Goal: Task Accomplishment & Management: Manage account settings

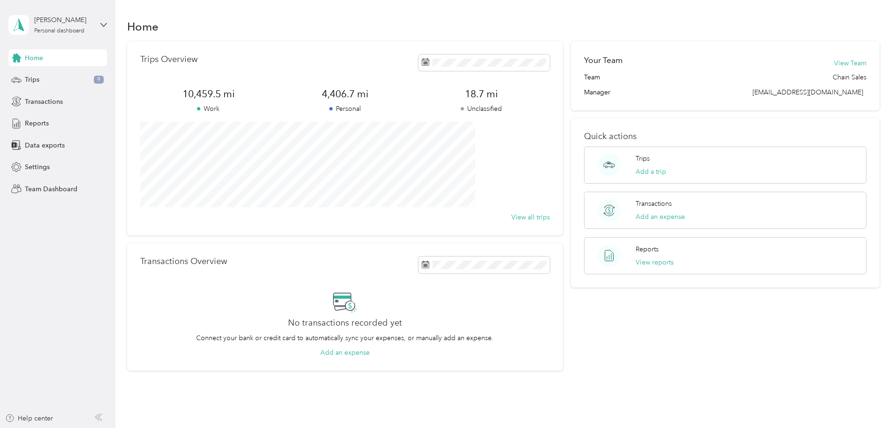
click at [93, 20] on div "[PERSON_NAME] Personal dashboard" at bounding box center [57, 24] width 99 height 33
click at [45, 78] on div "Team dashboard" at bounding box center [42, 74] width 50 height 10
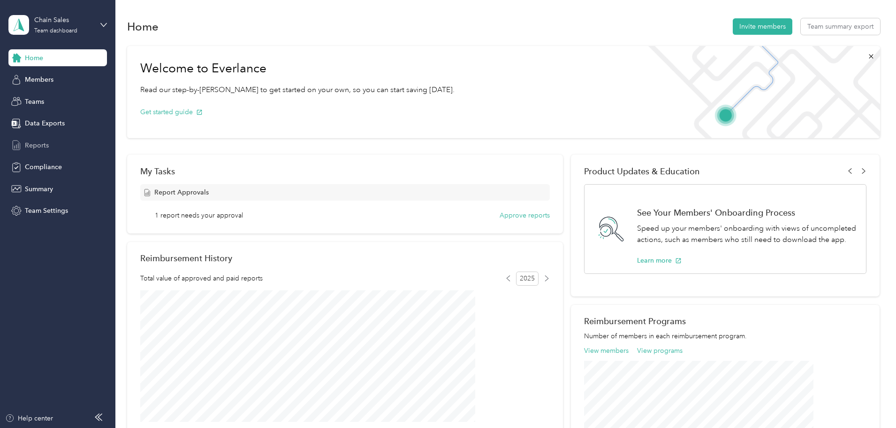
click at [33, 144] on span "Reports" at bounding box center [37, 145] width 24 height 10
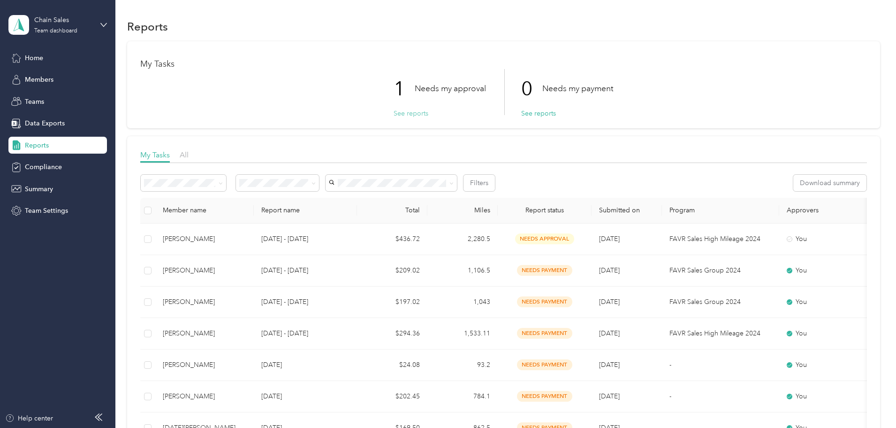
click at [405, 115] on button "See reports" at bounding box center [411, 113] width 35 height 10
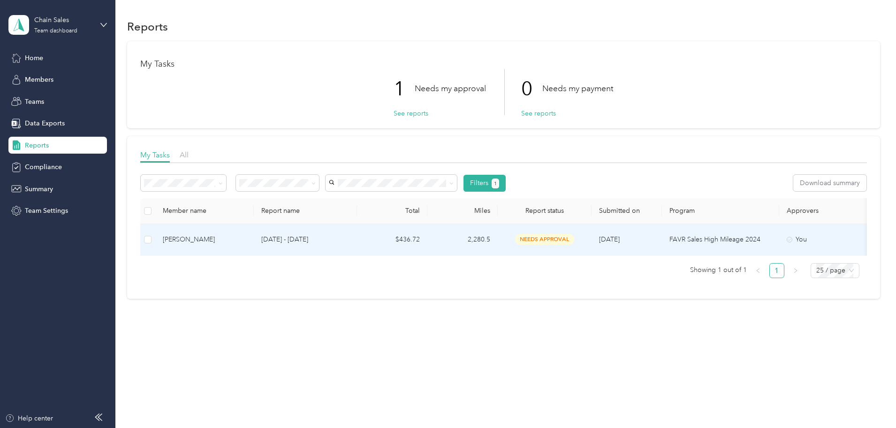
click at [246, 241] on div "[PERSON_NAME]" at bounding box center [205, 239] width 84 height 10
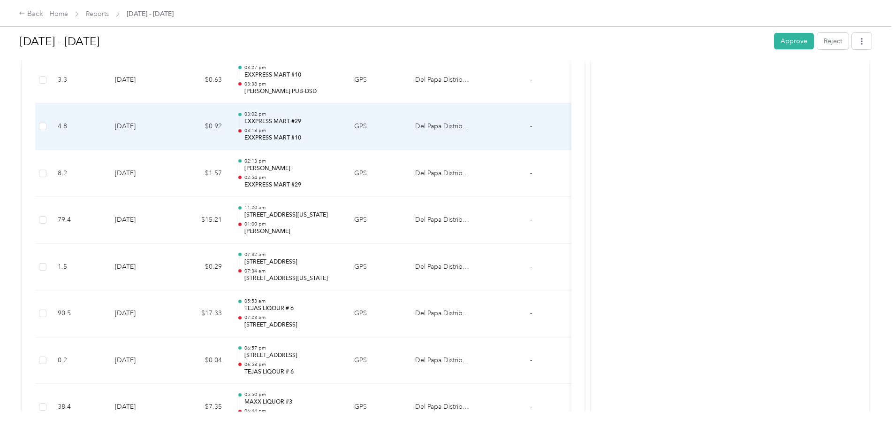
scroll to position [3754, 0]
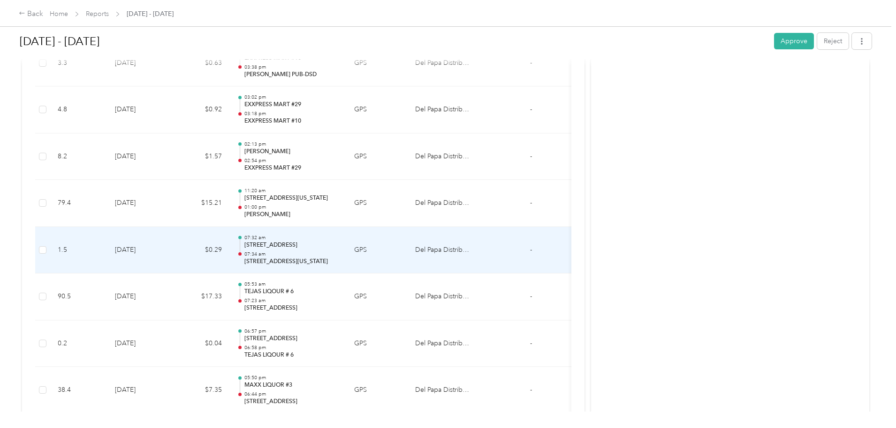
click at [229, 246] on td "$0.29" at bounding box center [201, 250] width 56 height 47
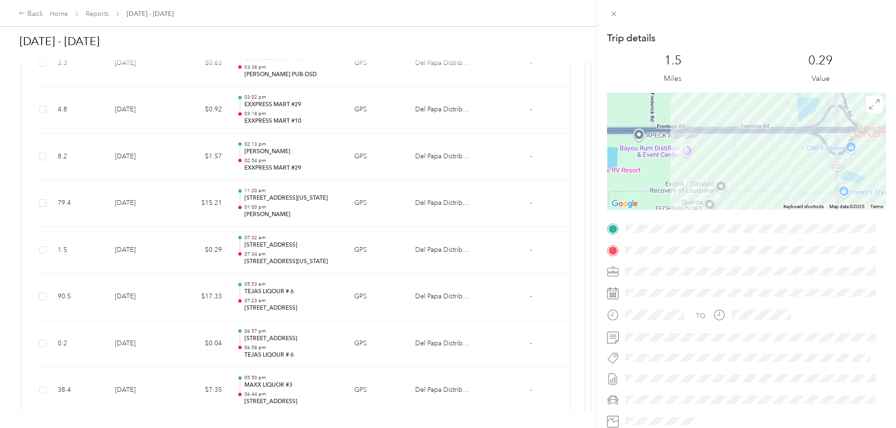
drag, startPoint x: 672, startPoint y: 153, endPoint x: 716, endPoint y: 153, distance: 44.6
click at [716, 153] on div at bounding box center [746, 150] width 279 height 117
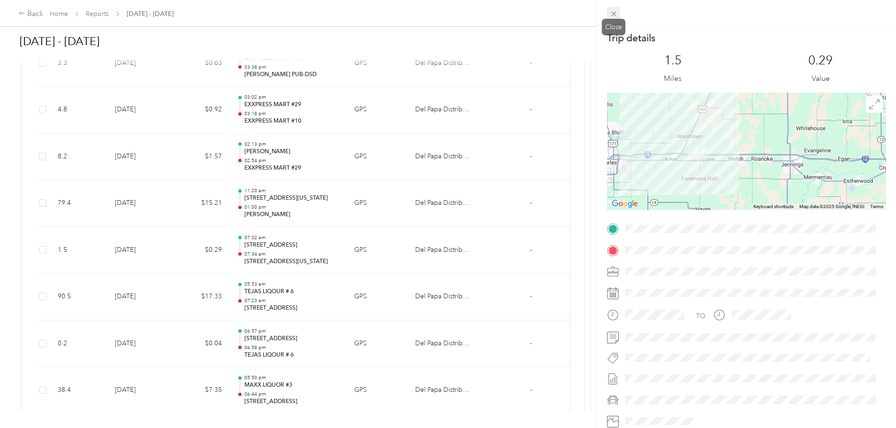
click at [610, 11] on icon at bounding box center [614, 14] width 8 height 8
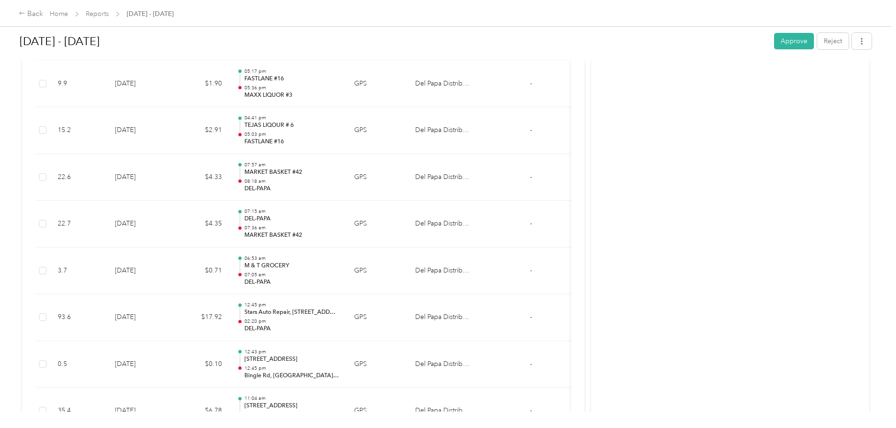
scroll to position [4130, 0]
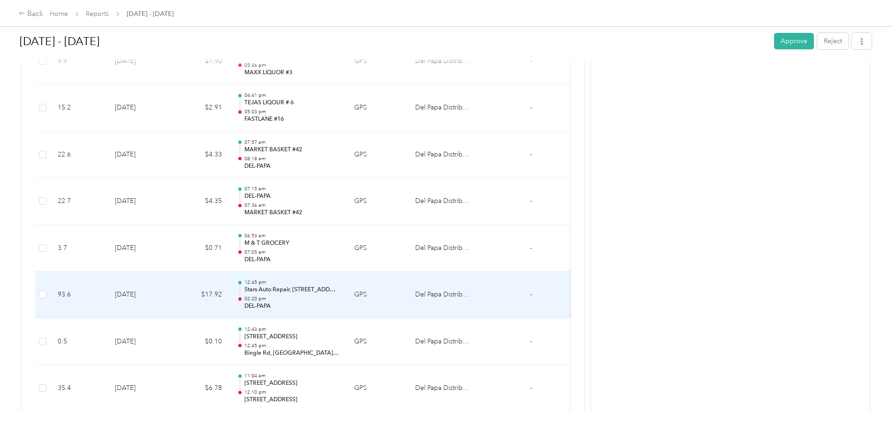
click at [173, 293] on td "[DATE]" at bounding box center [140, 294] width 66 height 47
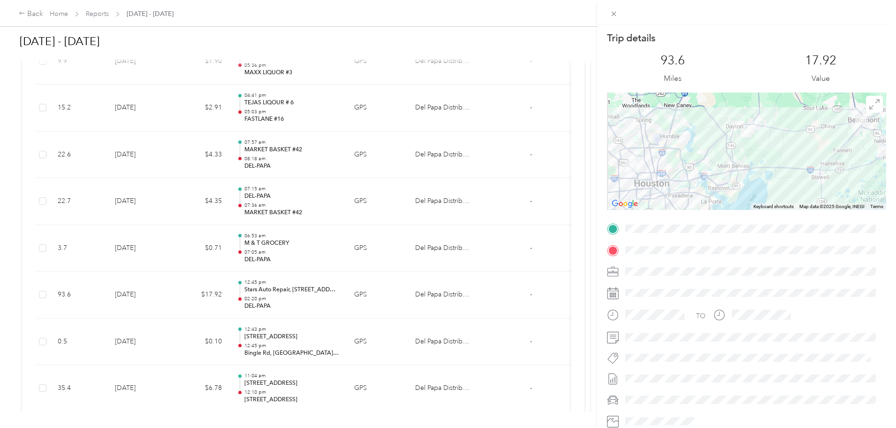
click at [382, 343] on div "Trip details This trip cannot be edited because it is either under review, appr…" at bounding box center [448, 214] width 896 height 428
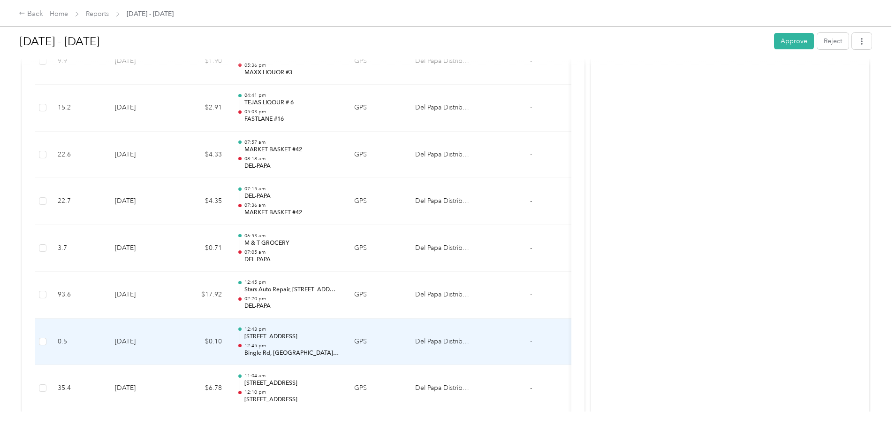
click at [339, 339] on p "[STREET_ADDRESS]" at bounding box center [291, 336] width 95 height 8
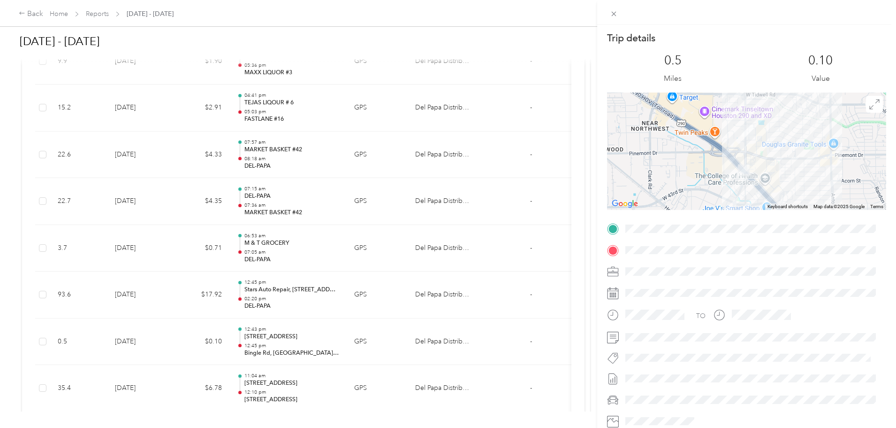
click at [352, 369] on div "Trip details This trip cannot be edited because it is either under review, appr…" at bounding box center [448, 214] width 896 height 428
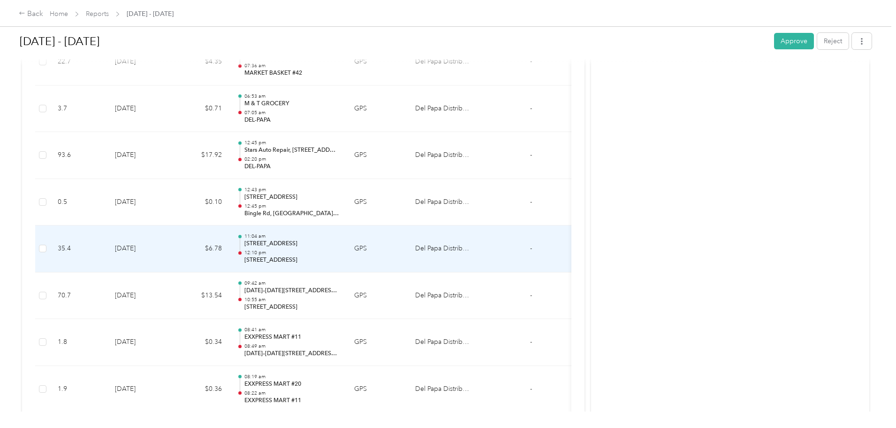
scroll to position [4270, 0]
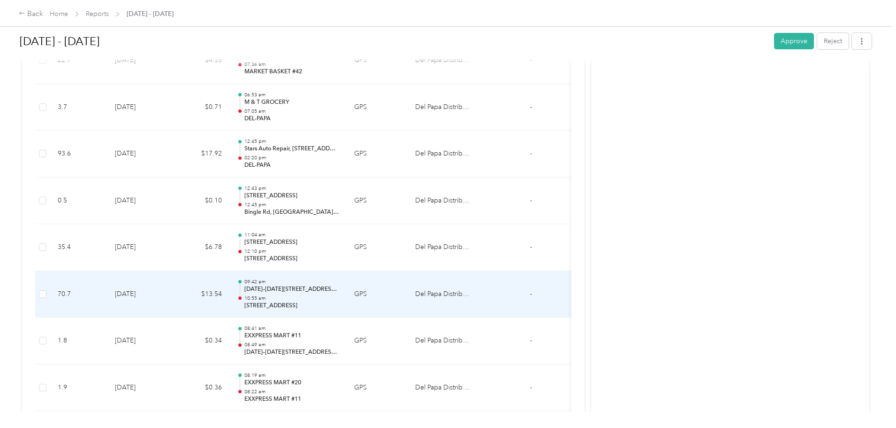
click at [339, 305] on p "[STREET_ADDRESS]" at bounding box center [291, 305] width 95 height 8
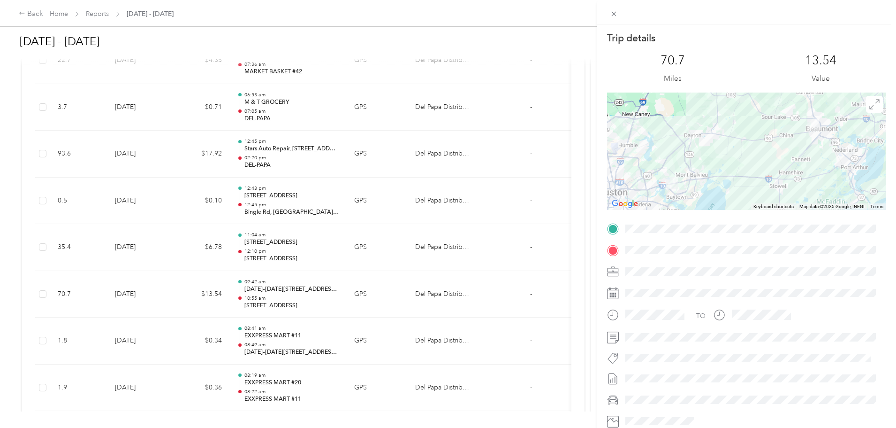
click at [361, 249] on div "Trip details This trip cannot be edited because it is either under review, appr…" at bounding box center [448, 214] width 896 height 428
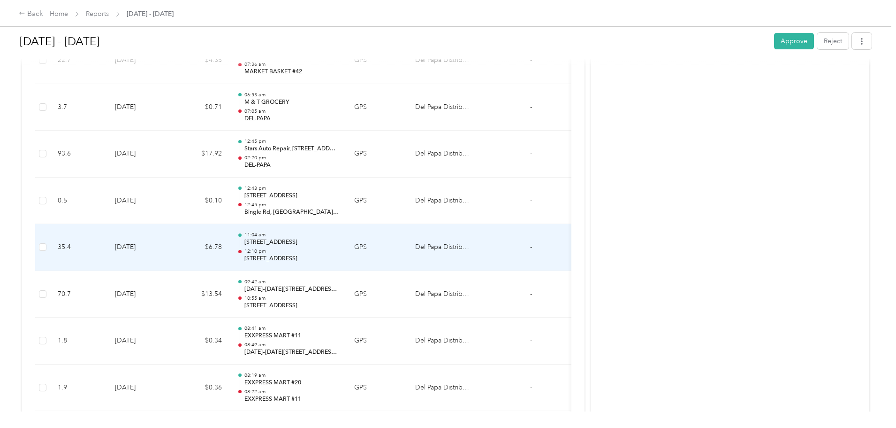
click at [339, 249] on p "12:10 pm" at bounding box center [291, 251] width 95 height 7
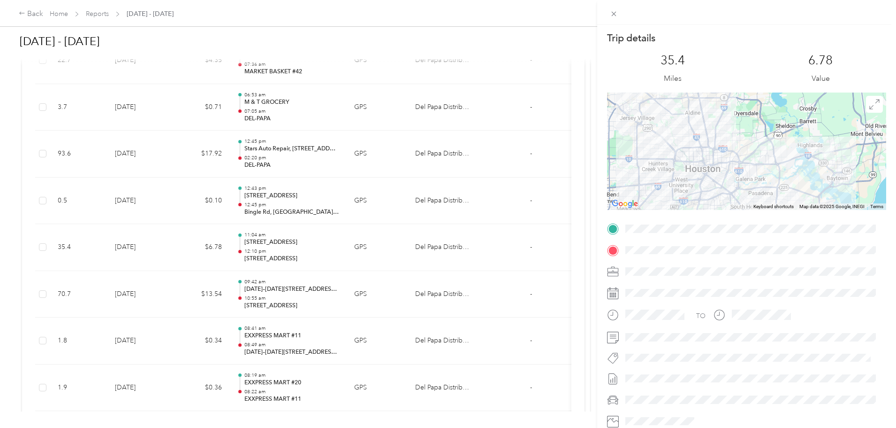
click at [348, 323] on div "Trip details This trip cannot be edited because it is either under review, appr…" at bounding box center [448, 214] width 896 height 428
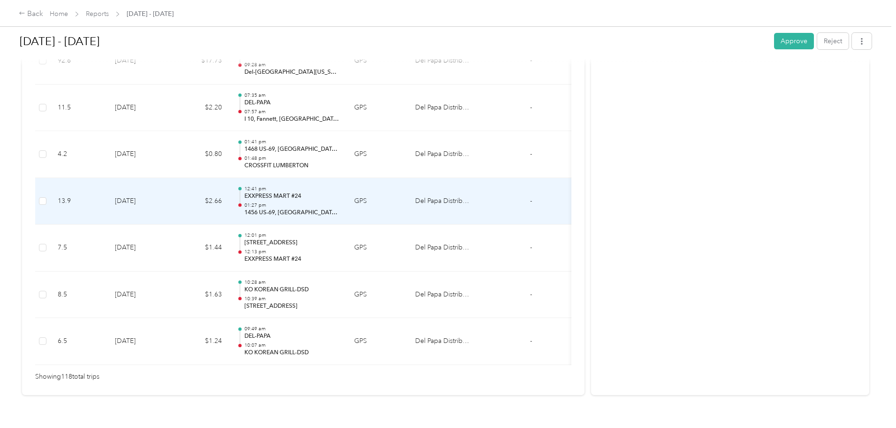
scroll to position [5514, 0]
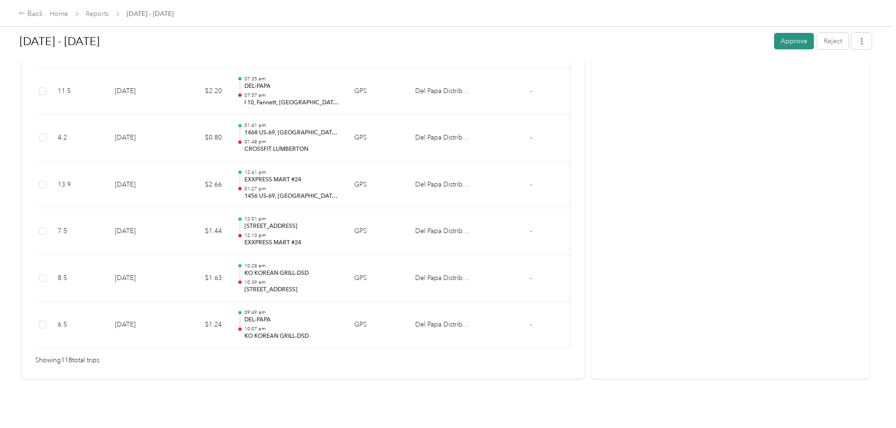
click at [774, 38] on button "Approve" at bounding box center [794, 41] width 40 height 16
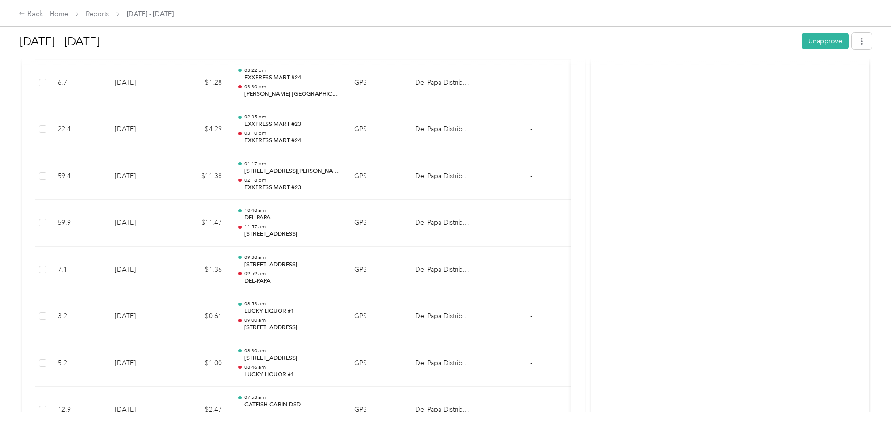
scroll to position [4904, 0]
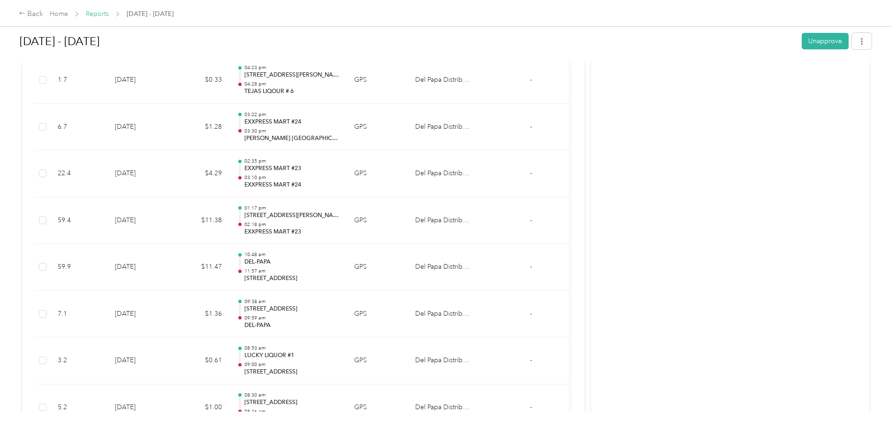
click at [109, 15] on link "Reports" at bounding box center [97, 14] width 23 height 8
